Goal: Navigation & Orientation: Find specific page/section

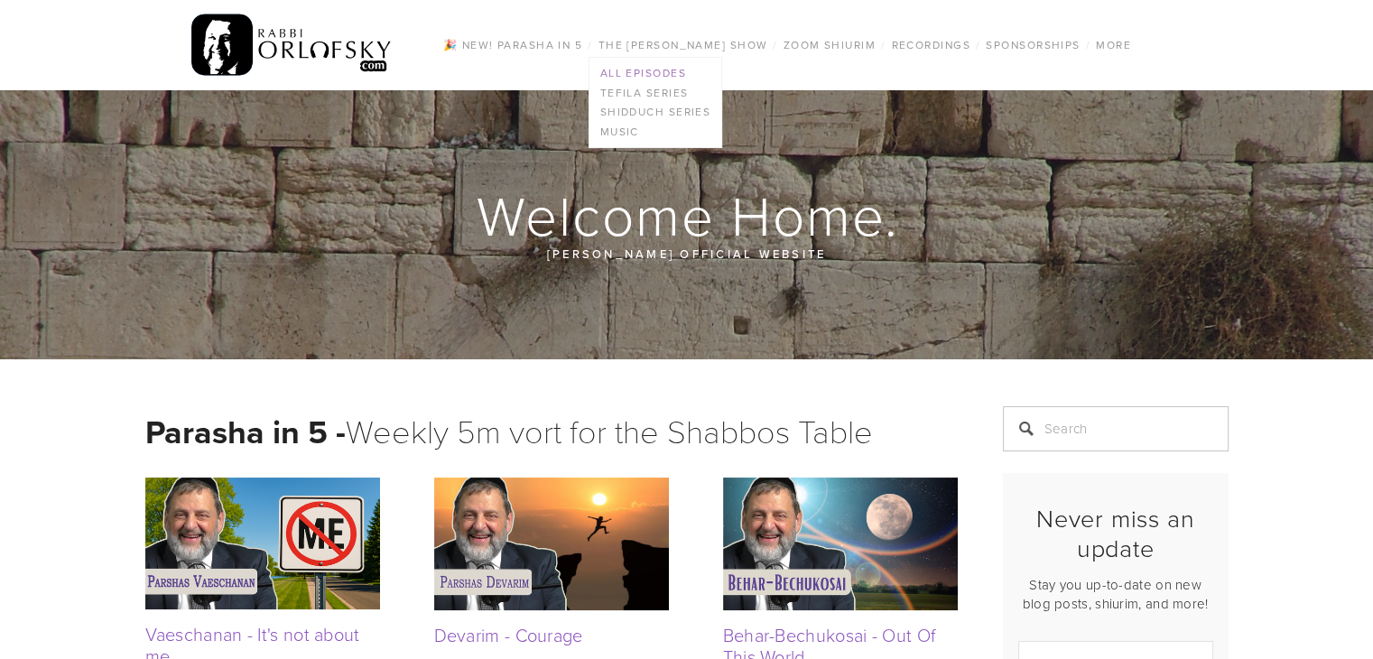
click at [647, 71] on link "All Episodes" at bounding box center [656, 73] width 133 height 20
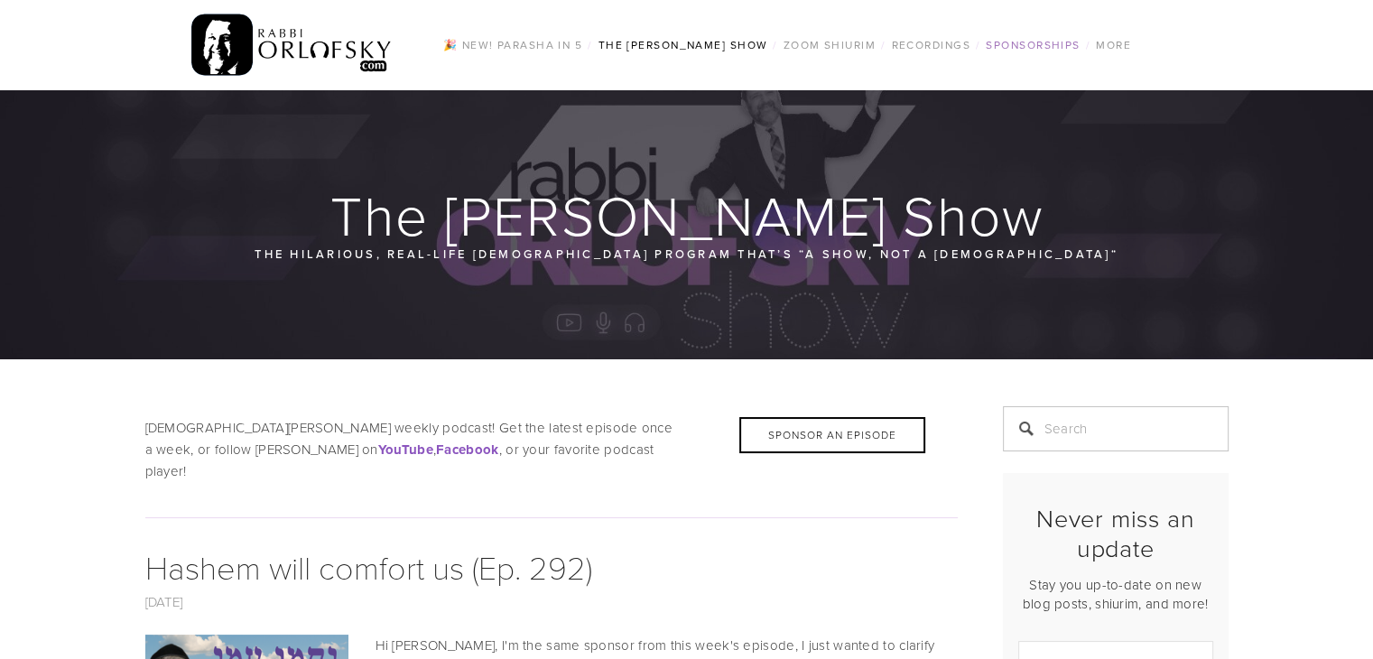
click at [1055, 40] on link "Sponsorships" at bounding box center [1033, 44] width 105 height 23
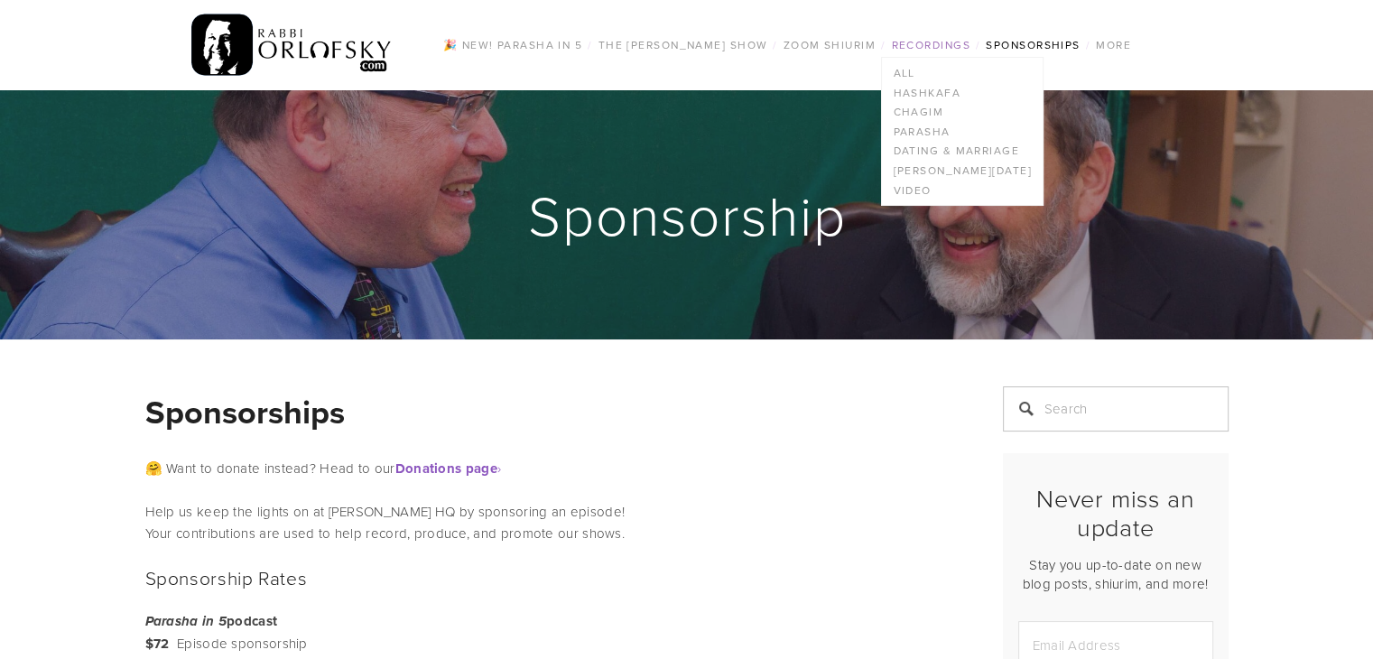
click at [932, 48] on link "Recordings" at bounding box center [930, 44] width 89 height 23
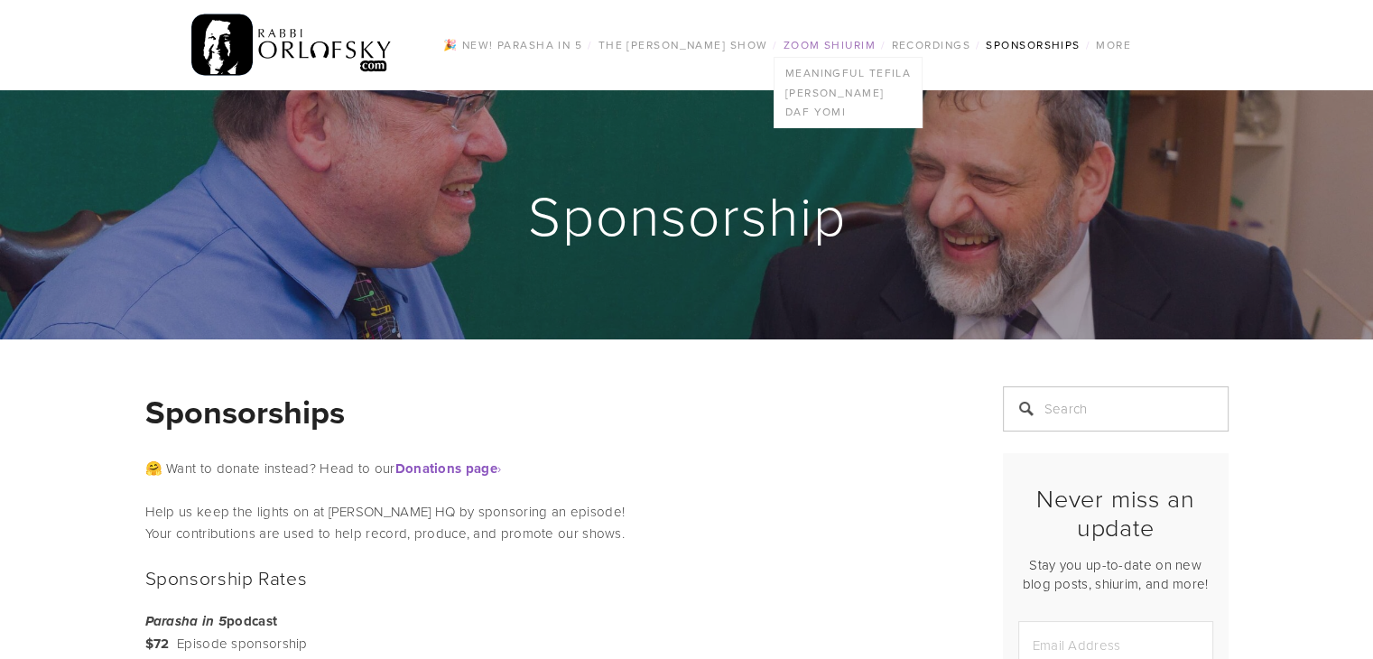
click at [842, 48] on link "Zoom Shiurim" at bounding box center [829, 44] width 103 height 23
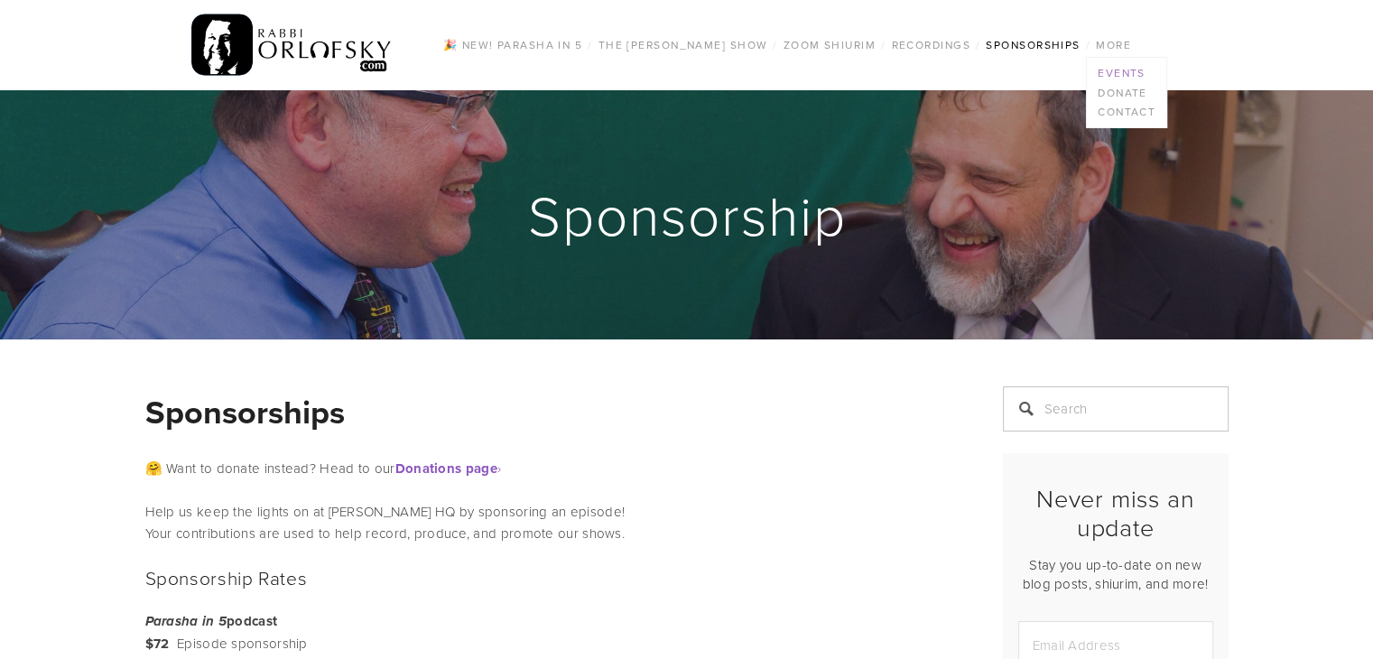
click at [1123, 74] on link "Events" at bounding box center [1126, 73] width 79 height 20
